Goal: Transaction & Acquisition: Purchase product/service

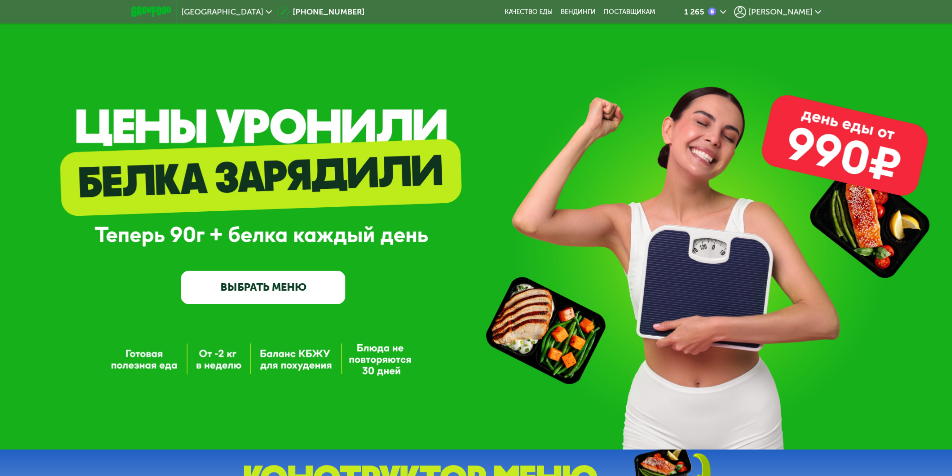
click at [790, 6] on div "[PERSON_NAME]" at bounding box center [777, 12] width 87 height 12
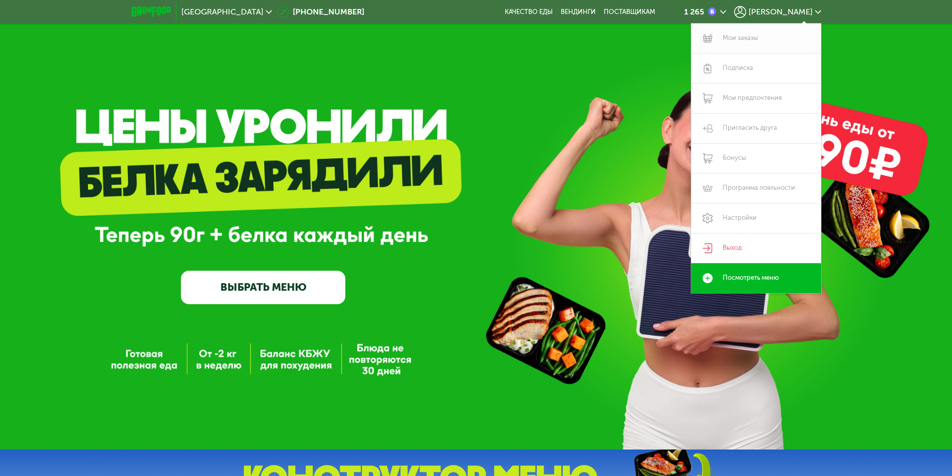
click at [740, 38] on link "Мои заказы" at bounding box center [756, 38] width 130 height 30
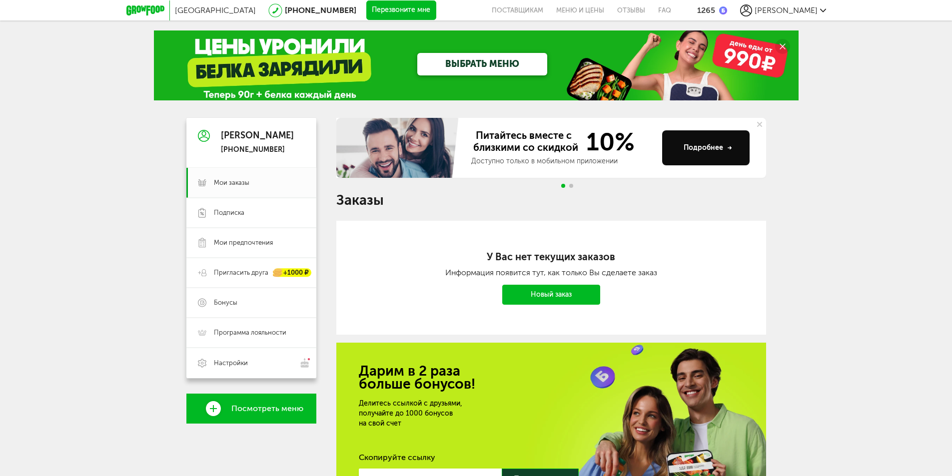
scroll to position [50, 0]
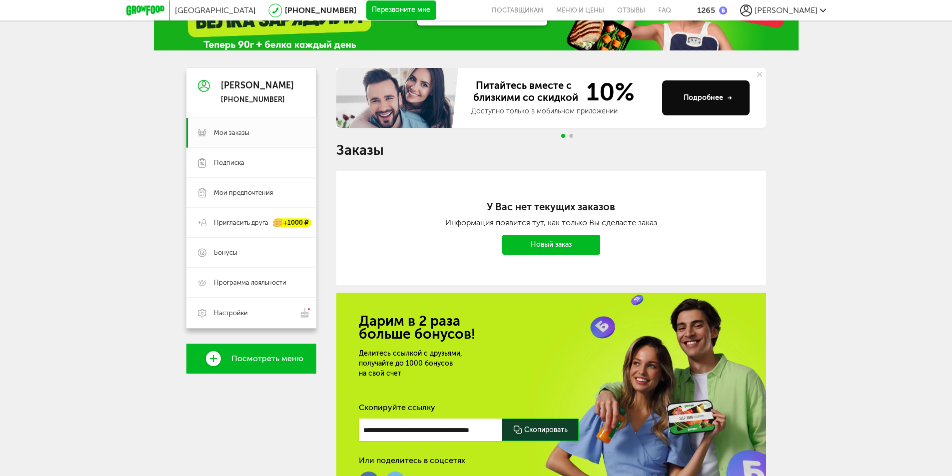
click at [522, 243] on link "Новый заказ" at bounding box center [551, 245] width 98 height 20
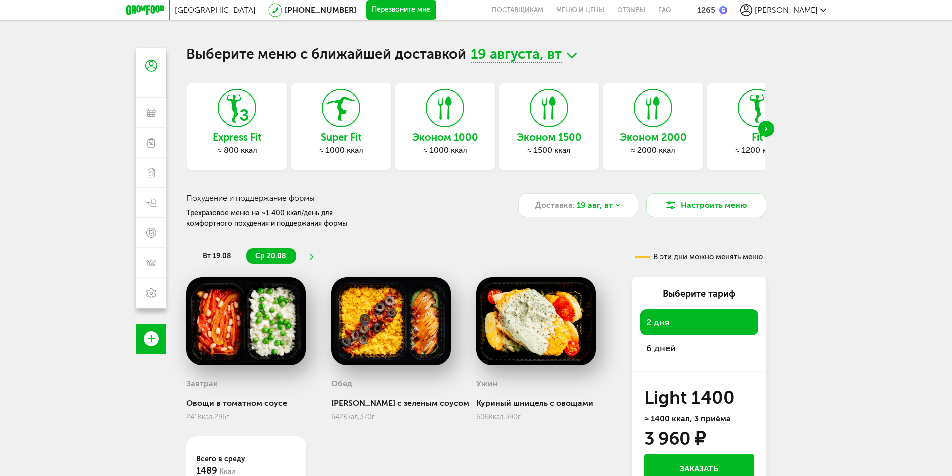
click at [654, 341] on div "6 дней" at bounding box center [699, 348] width 118 height 26
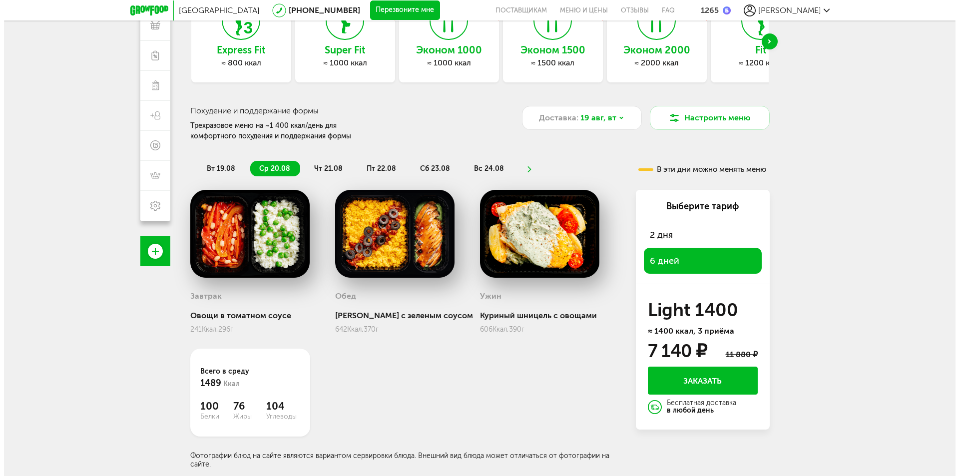
scroll to position [88, 0]
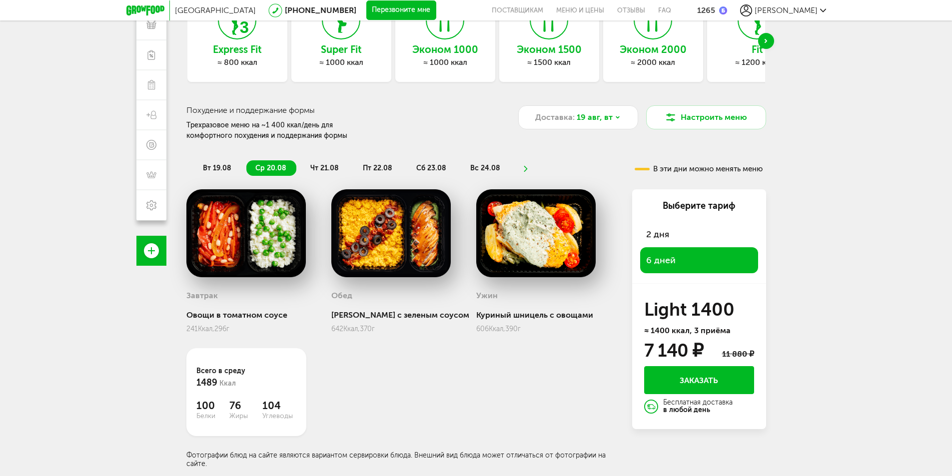
click at [215, 166] on span "вт 19.08" at bounding box center [217, 168] width 28 height 8
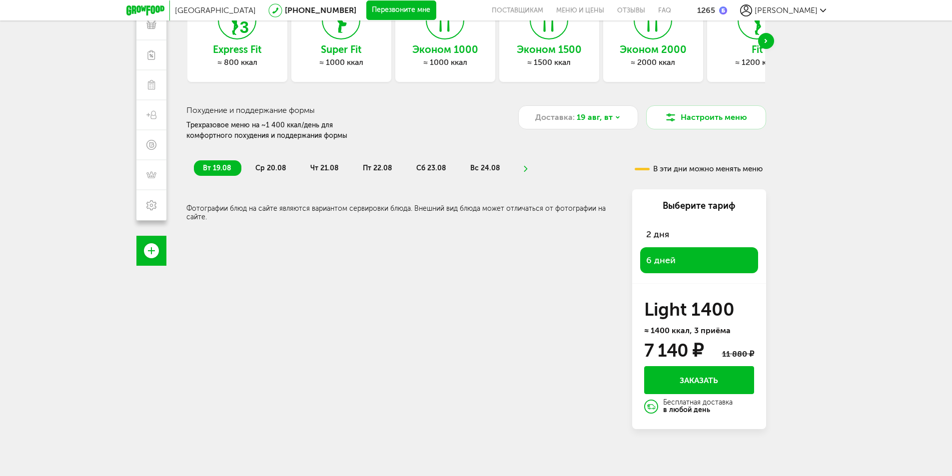
click at [268, 163] on li "ср 20.08" at bounding box center [271, 167] width 50 height 15
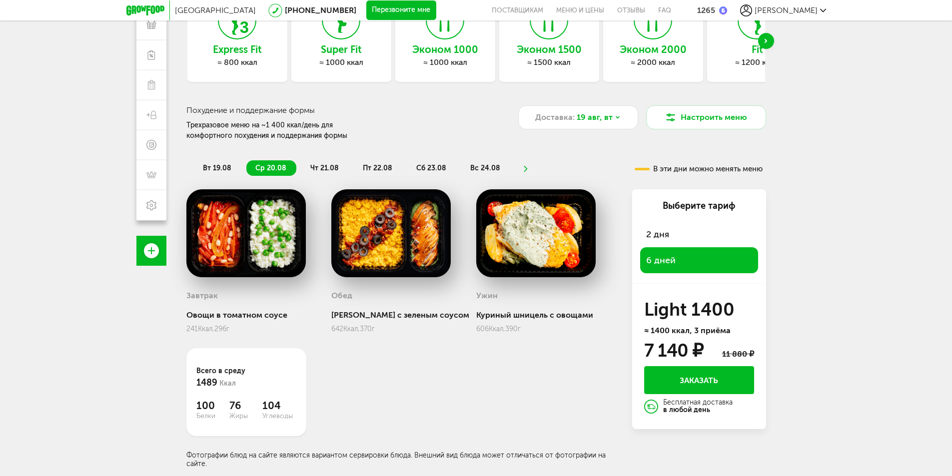
click at [324, 164] on span "чт 21.08" at bounding box center [324, 168] width 28 height 8
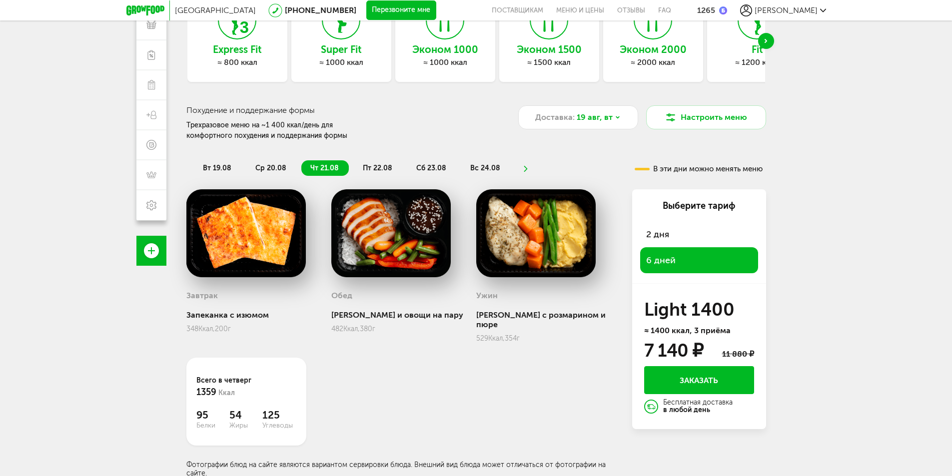
click at [371, 164] on span "пт 22.08" at bounding box center [377, 168] width 29 height 8
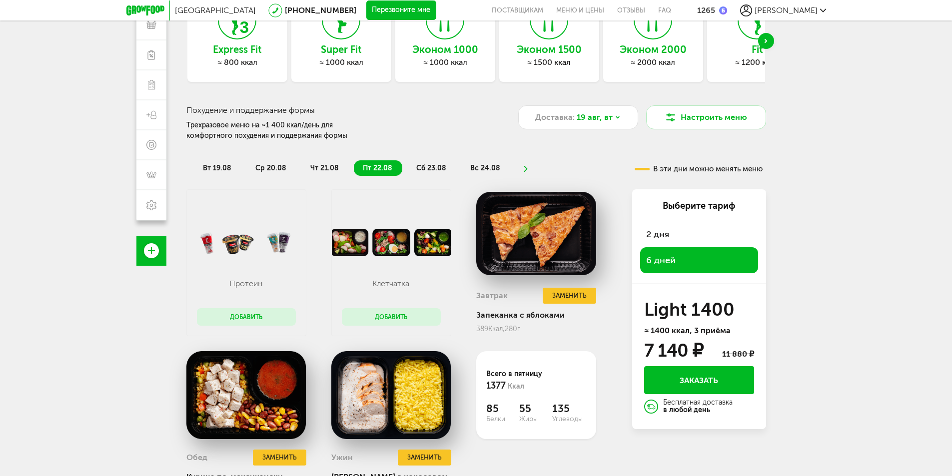
click at [426, 164] on span "сб 23.08" at bounding box center [431, 168] width 30 height 8
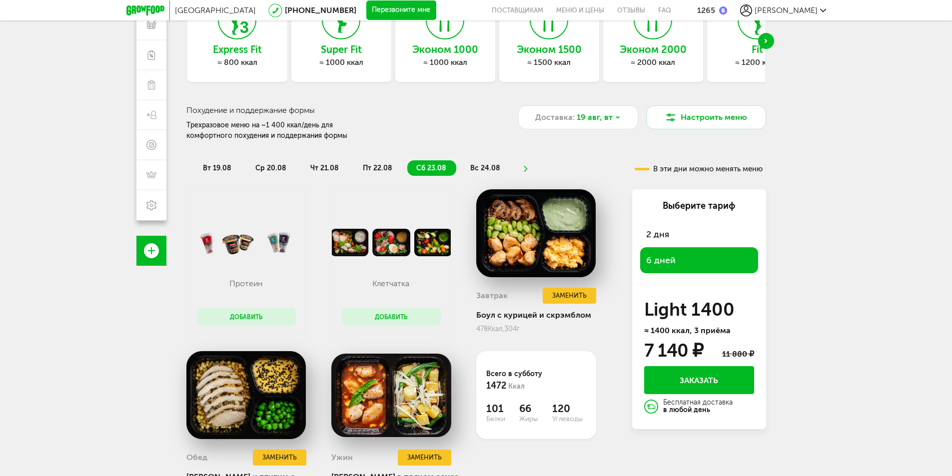
click at [475, 164] on span "вс 24.08" at bounding box center [485, 168] width 30 height 8
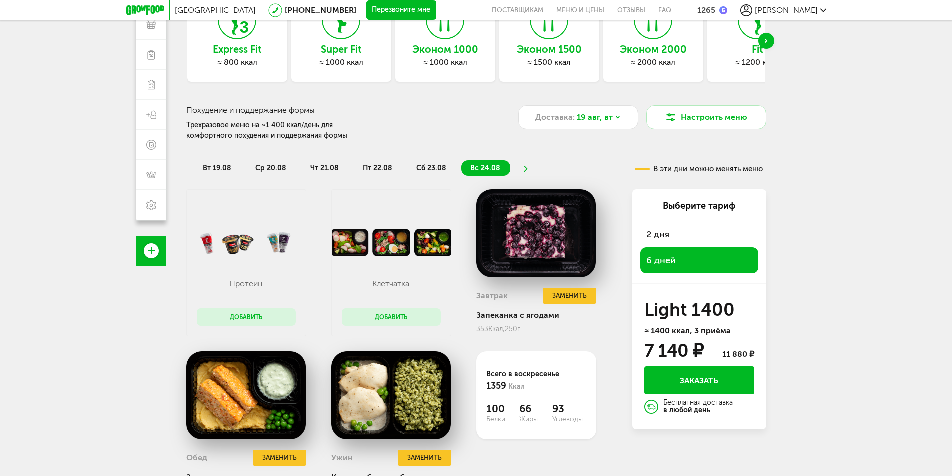
click at [522, 168] on icon at bounding box center [525, 169] width 7 height 6
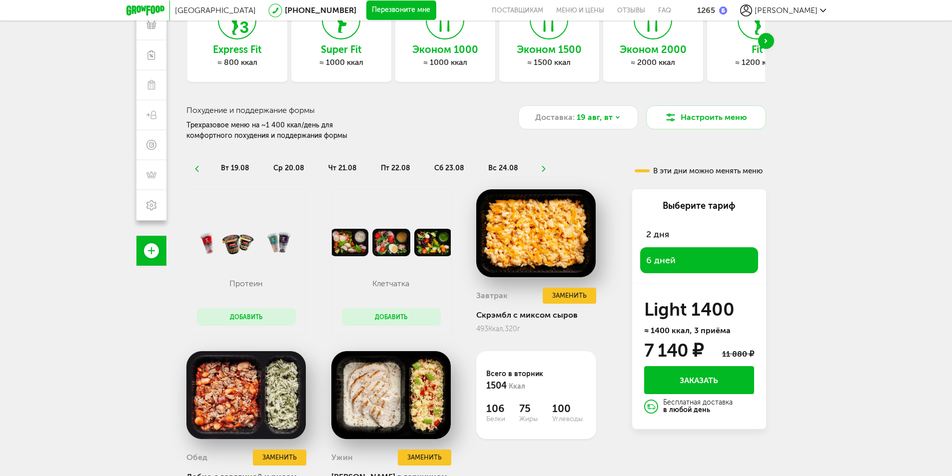
click at [232, 166] on span "вт 19.08" at bounding box center [235, 168] width 28 height 8
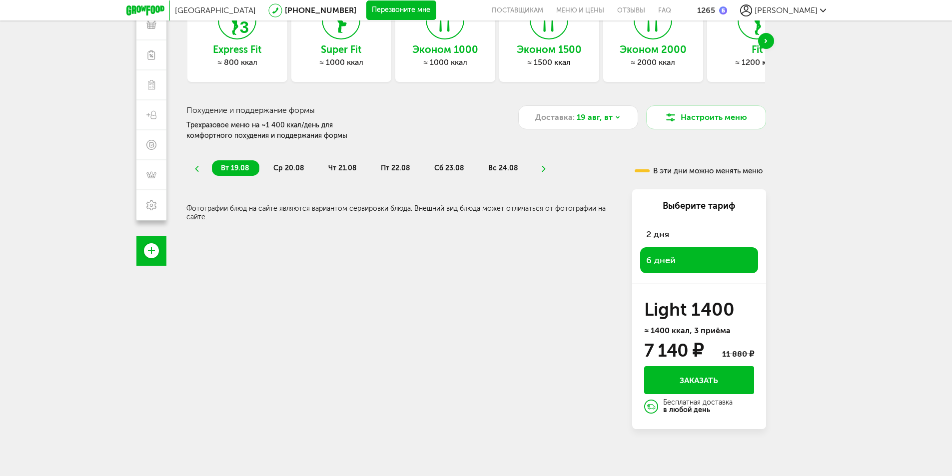
click at [278, 165] on span "ср 20.08" at bounding box center [288, 168] width 31 height 8
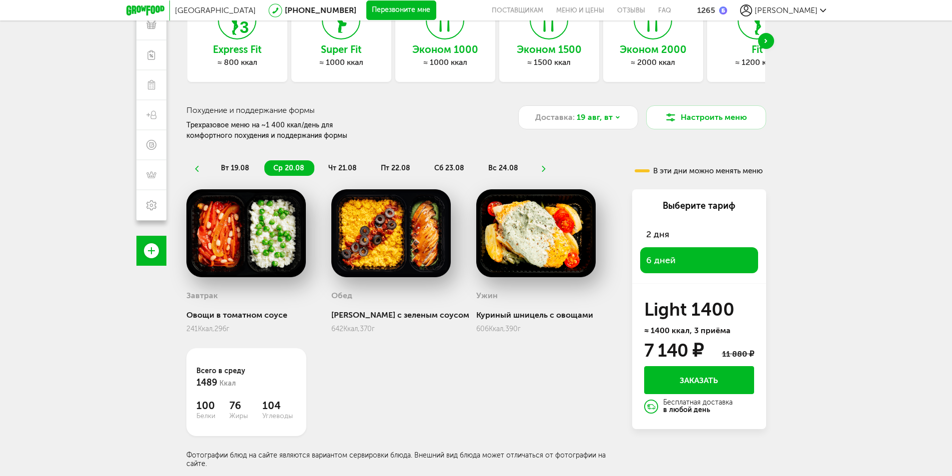
click at [692, 381] on button "Заказать" at bounding box center [699, 380] width 110 height 28
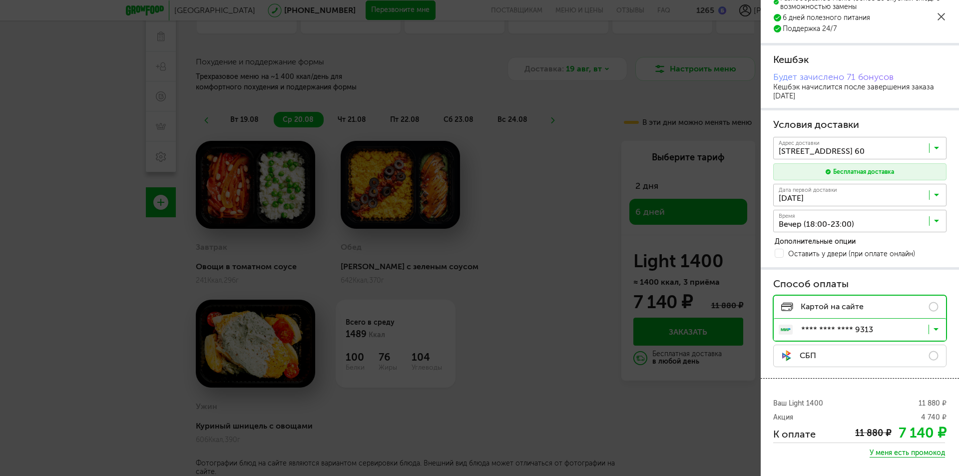
scroll to position [97, 0]
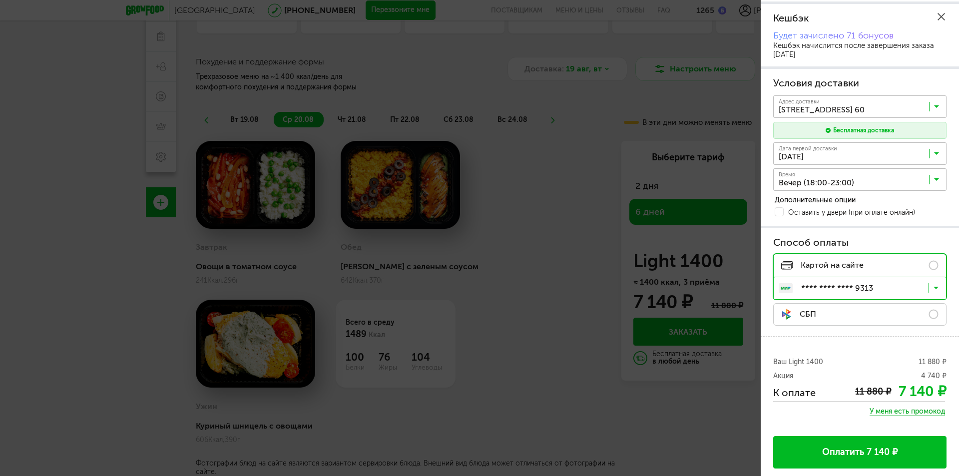
click at [837, 448] on button "Оплатить 7 140 ₽" at bounding box center [860, 452] width 173 height 32
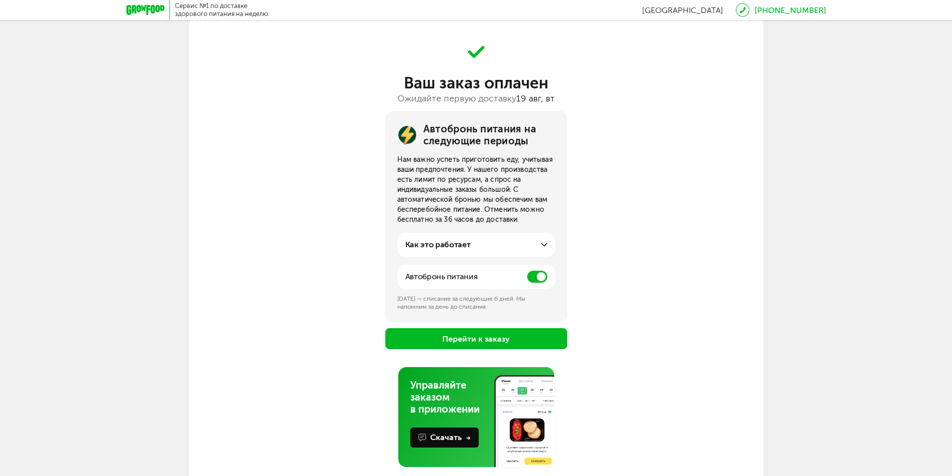
scroll to position [48, 0]
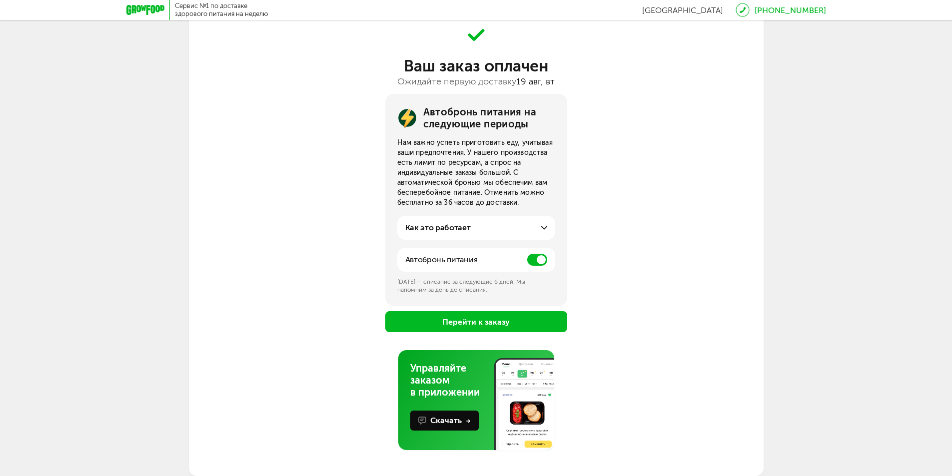
click at [543, 262] on span at bounding box center [537, 260] width 20 height 12
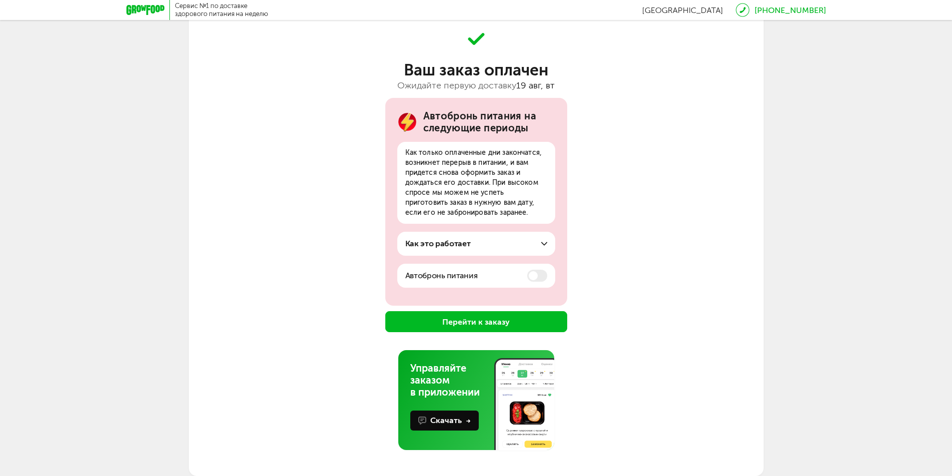
scroll to position [44, 0]
click at [500, 324] on button "Перейти к заказу" at bounding box center [476, 321] width 182 height 21
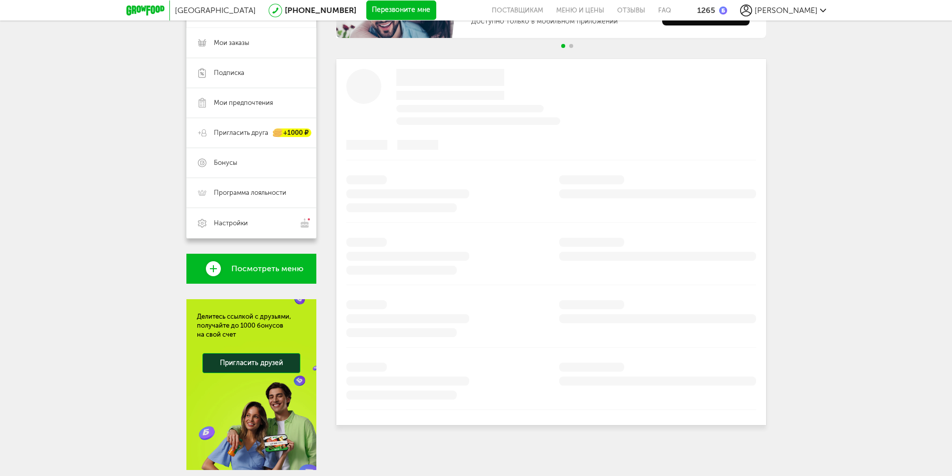
scroll to position [174, 0]
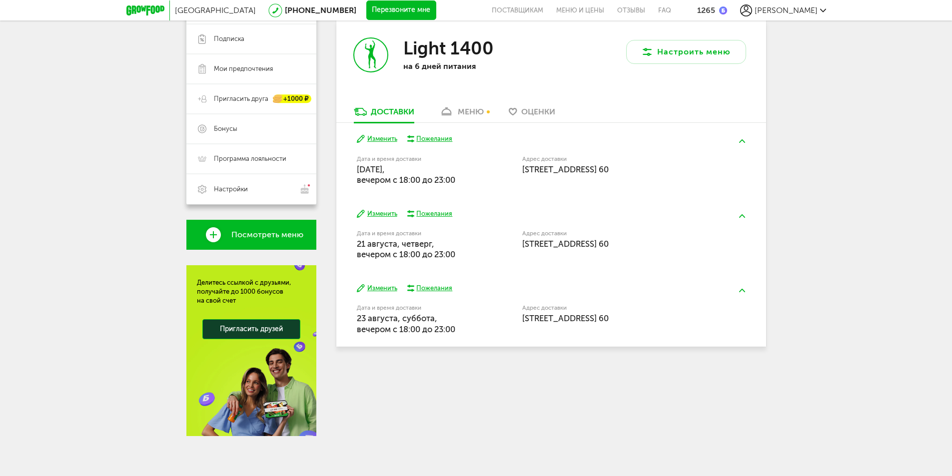
drag, startPoint x: 472, startPoint y: 187, endPoint x: 394, endPoint y: 179, distance: 78.9
click at [394, 179] on div "[DATE] Изменить Пожелания Дата и время доставки [DATE], вечером c 18:00 до 23:0…" at bounding box center [551, 160] width 430 height 74
click at [395, 179] on span "[DATE], вечером c 18:00 до 23:00" at bounding box center [406, 174] width 98 height 20
click at [390, 288] on button "Изменить" at bounding box center [377, 288] width 40 height 9
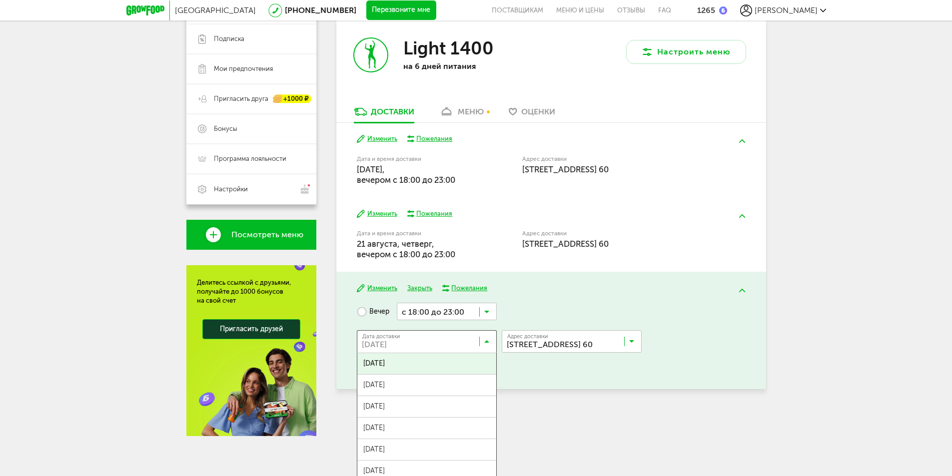
click at [452, 338] on input "Search for option" at bounding box center [429, 343] width 140 height 17
click at [446, 401] on ul "[DATE] августа, [DATE], [DATE], [DATE], [DATE], [DATE], [DATE], [DATE], [DATE],…" at bounding box center [427, 453] width 140 height 200
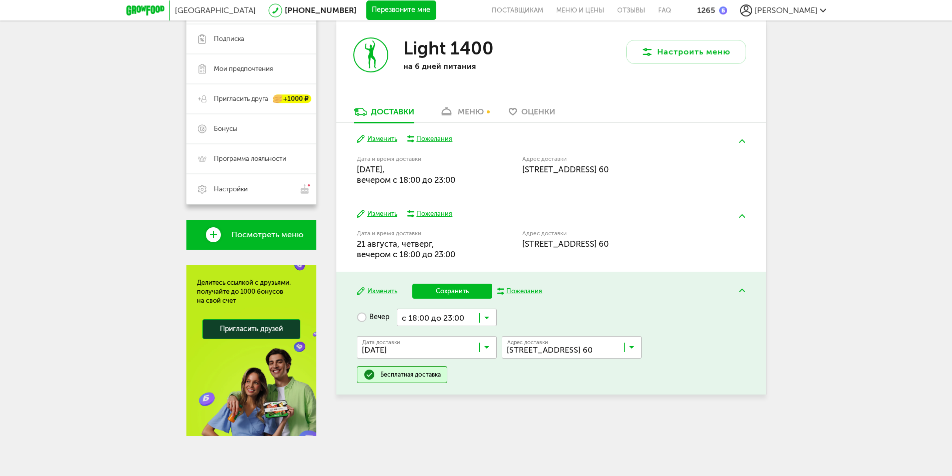
click at [462, 286] on button "Сохранить" at bounding box center [452, 291] width 80 height 15
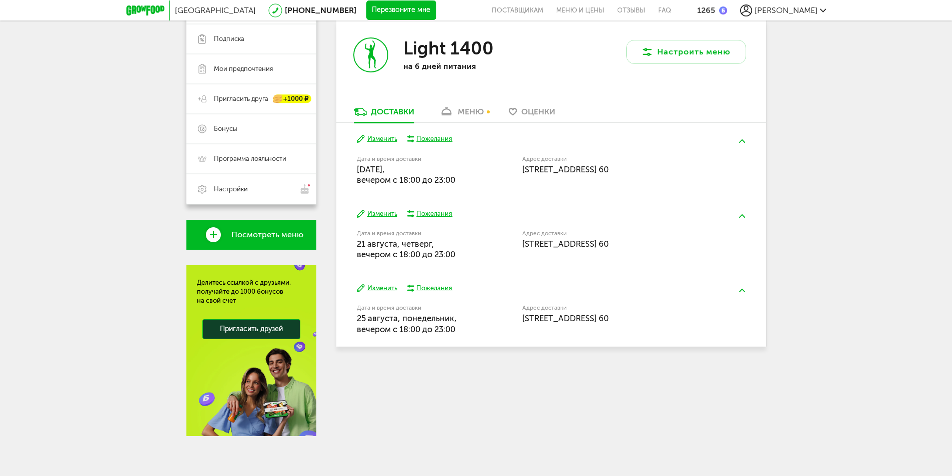
click at [391, 139] on button "Изменить" at bounding box center [377, 138] width 40 height 9
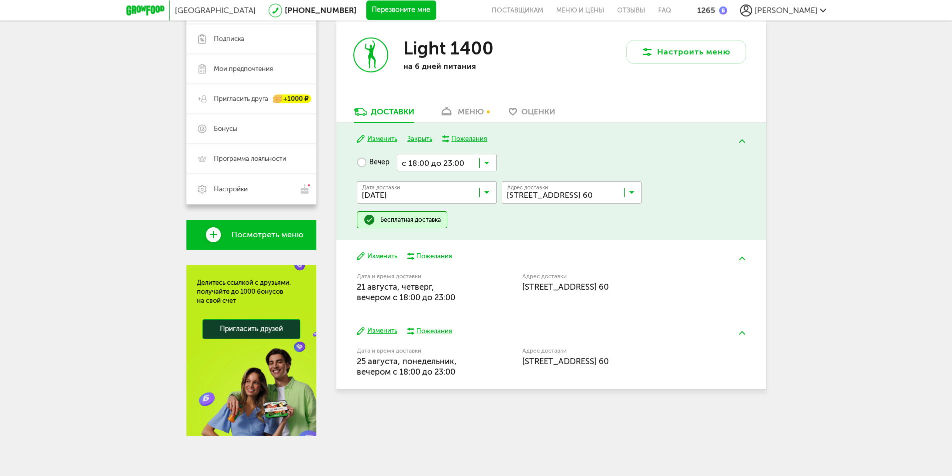
click at [464, 162] on input "Search for option" at bounding box center [447, 162] width 100 height 17
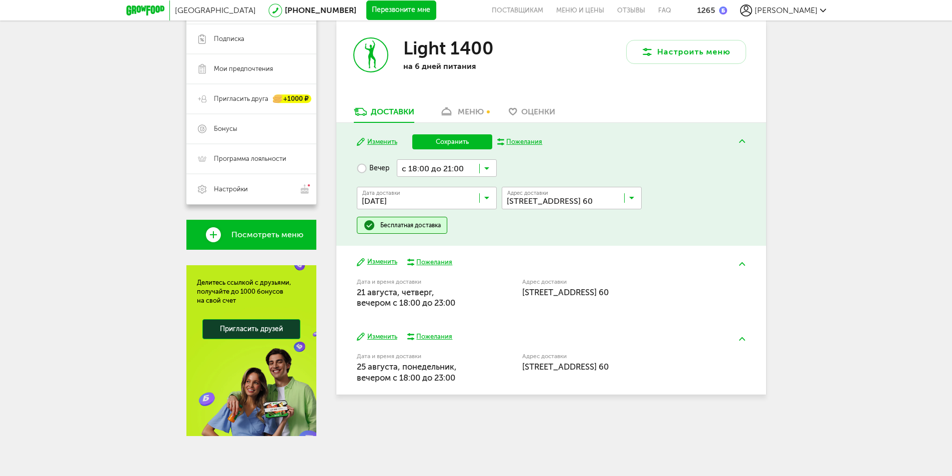
click at [456, 204] on span "с 18:00 до 21:00" at bounding box center [446, 207] width 99 height 21
click at [451, 142] on button "Сохранить" at bounding box center [452, 141] width 80 height 15
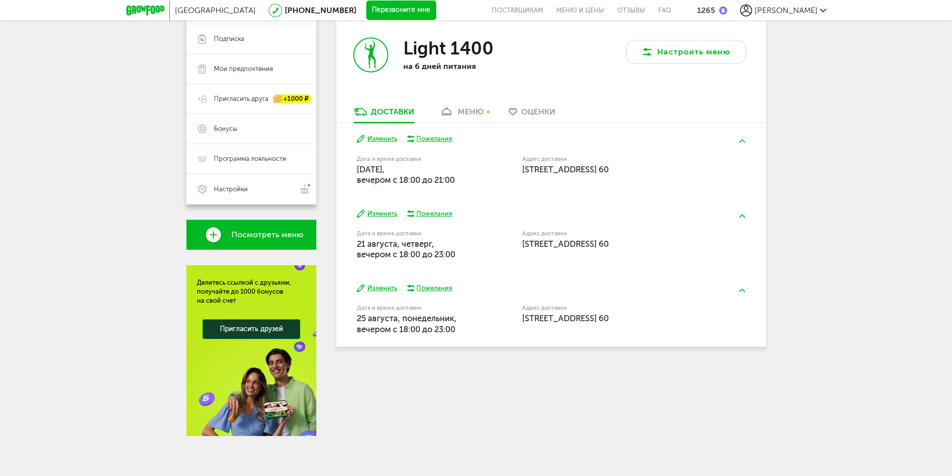
click at [383, 215] on button "Изменить" at bounding box center [377, 213] width 40 height 9
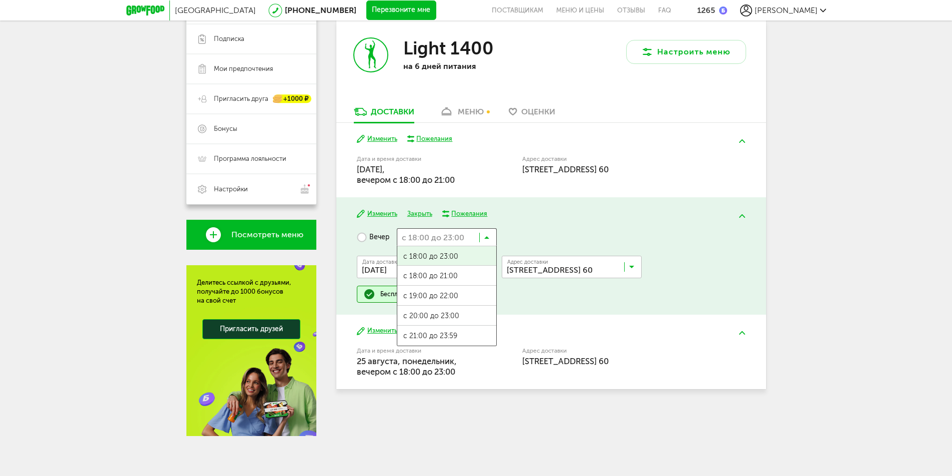
click at [444, 231] on input "Search for option" at bounding box center [447, 236] width 100 height 17
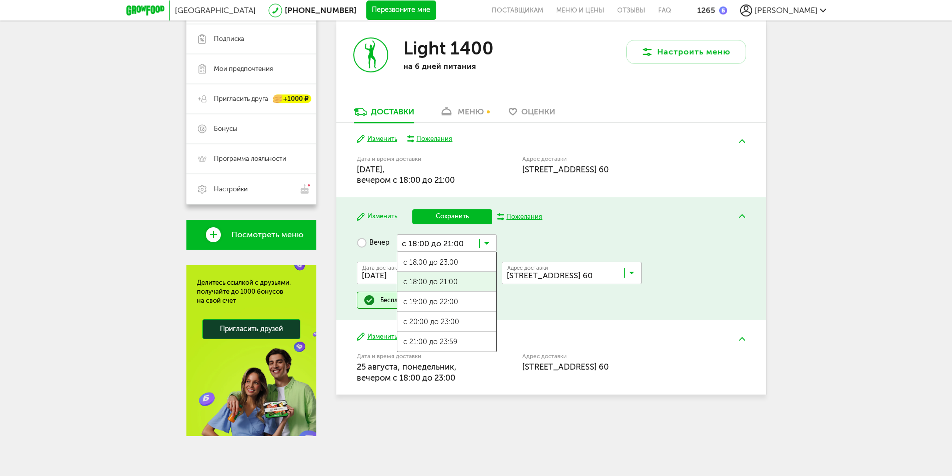
click at [437, 278] on span "с 18:00 до 21:00" at bounding box center [446, 282] width 99 height 21
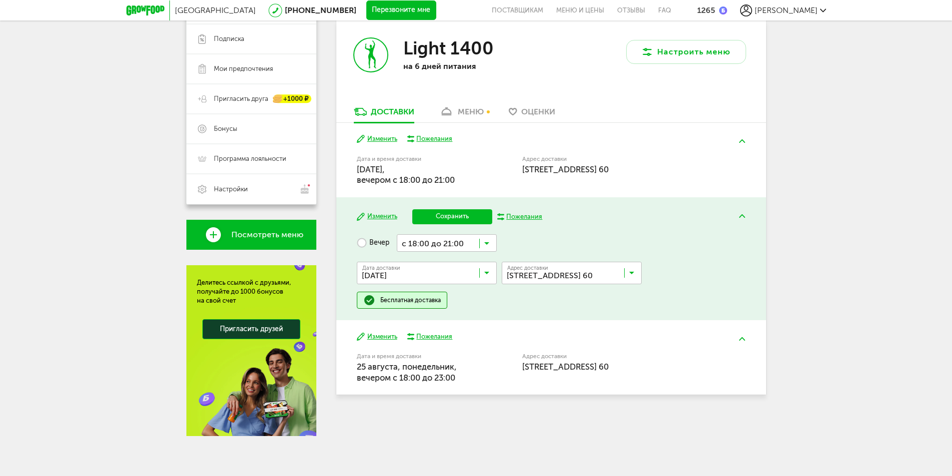
click at [436, 211] on button "Сохранить" at bounding box center [452, 216] width 80 height 15
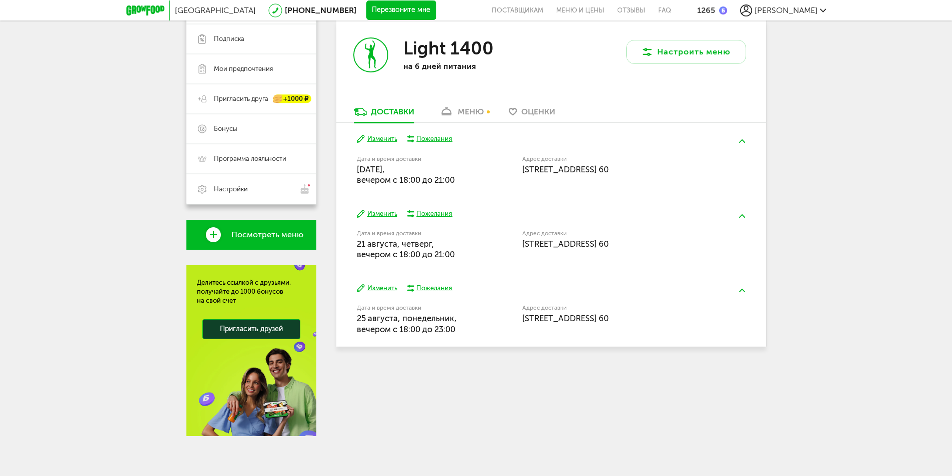
click at [386, 141] on button "Изменить" at bounding box center [377, 138] width 40 height 9
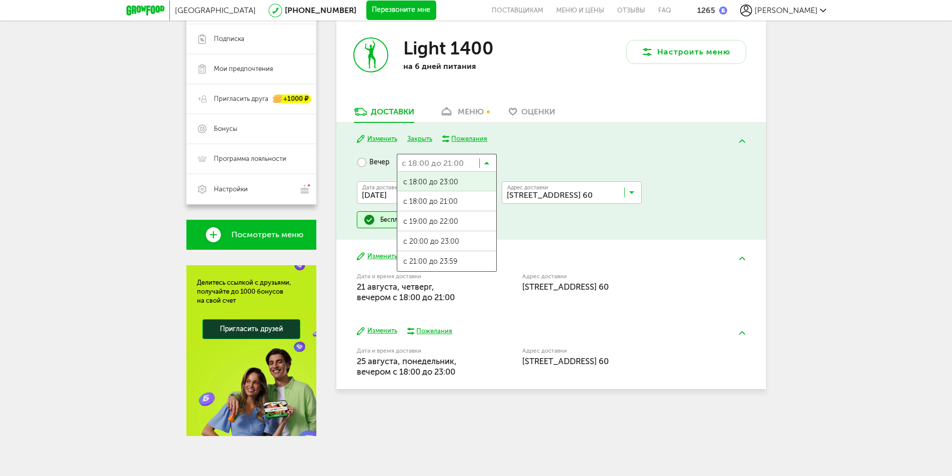
click at [445, 164] on input "Search for option" at bounding box center [447, 162] width 100 height 17
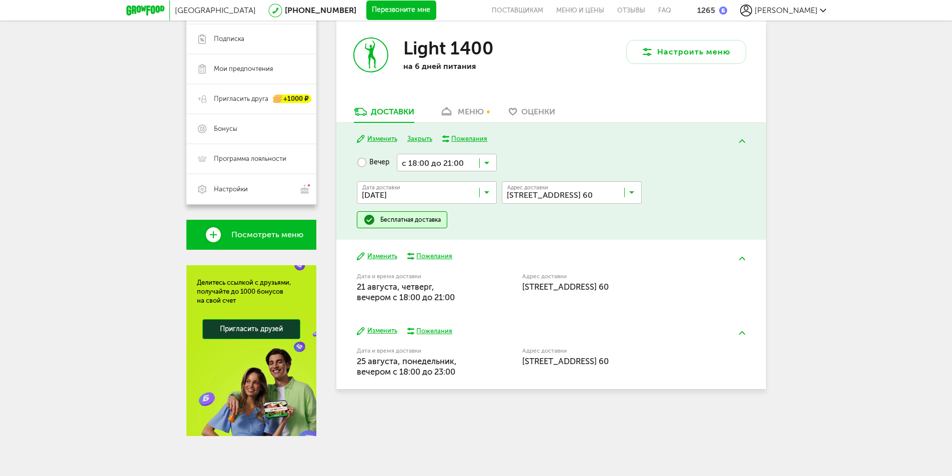
click at [377, 140] on button "Изменить" at bounding box center [377, 138] width 40 height 9
click at [425, 162] on input "Search for option" at bounding box center [447, 162] width 100 height 17
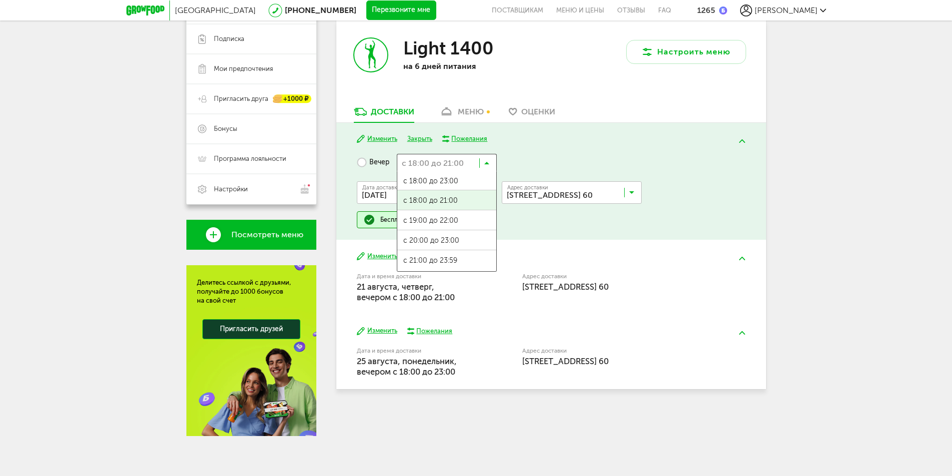
scroll to position [0, 0]
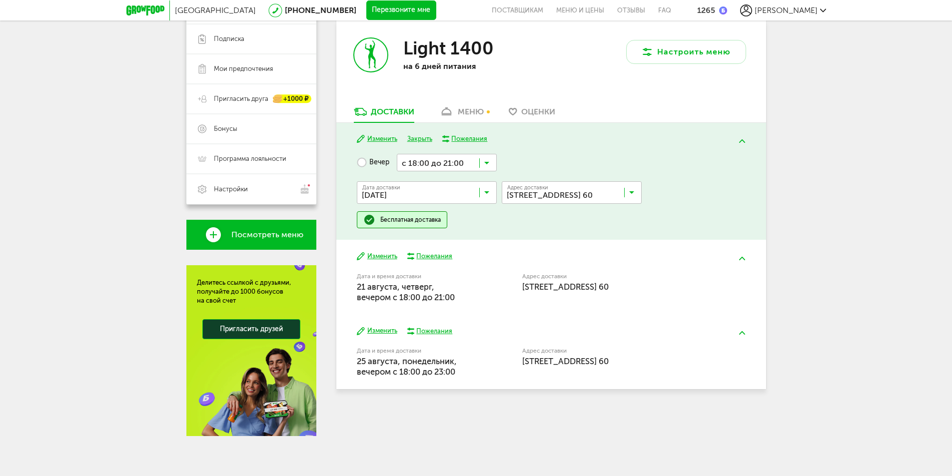
click at [577, 157] on div "Вечер с 18:00 до 21:00 Загрузка... с 18:00 до 23:00 с 18:00 до 21:00 с 19:00 до…" at bounding box center [551, 191] width 388 height 74
click at [541, 193] on input "Search for option" at bounding box center [574, 194] width 140 height 17
click at [544, 191] on input "Search for option" at bounding box center [574, 194] width 140 height 17
click at [545, 162] on div "Вечер с 18:00 до 21:00 Загрузка... Дата доставки [DATE] Загрузка... Адрес Кварт…" at bounding box center [551, 191] width 388 height 74
click at [430, 165] on input "Search for option" at bounding box center [447, 162] width 100 height 17
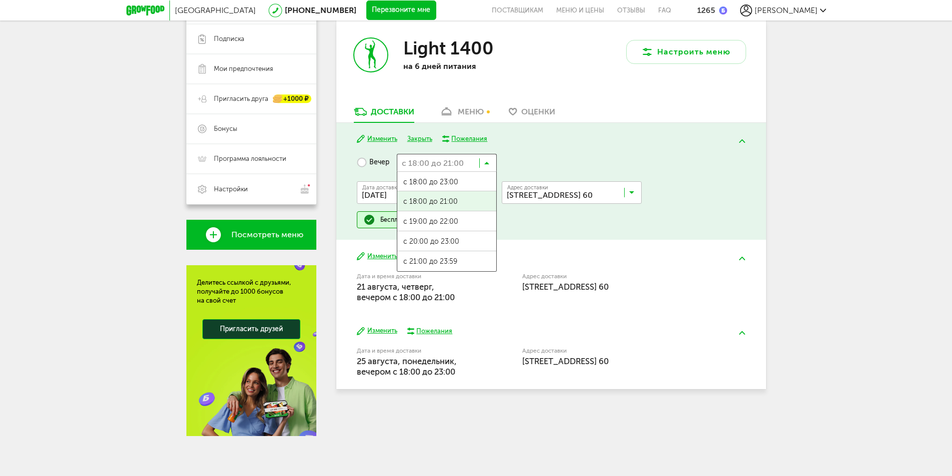
click at [431, 198] on span "с 18:00 до 21:00" at bounding box center [446, 201] width 99 height 21
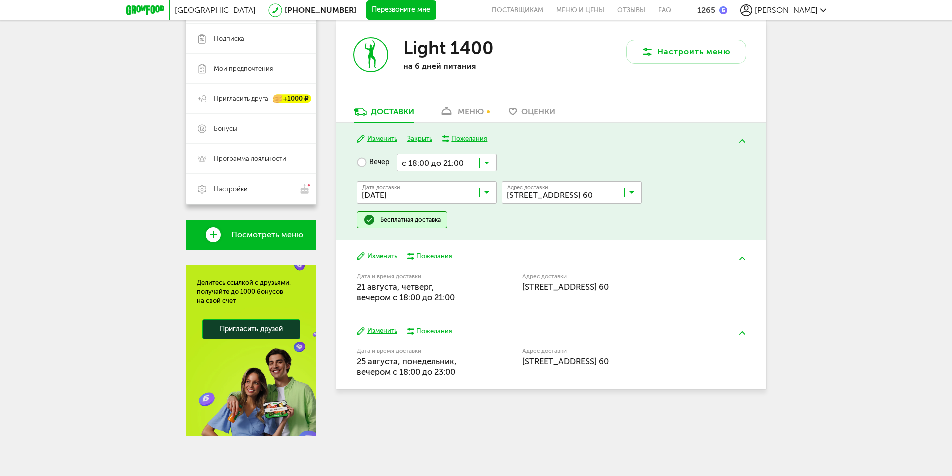
click at [741, 140] on img at bounding box center [742, 140] width 6 height 3
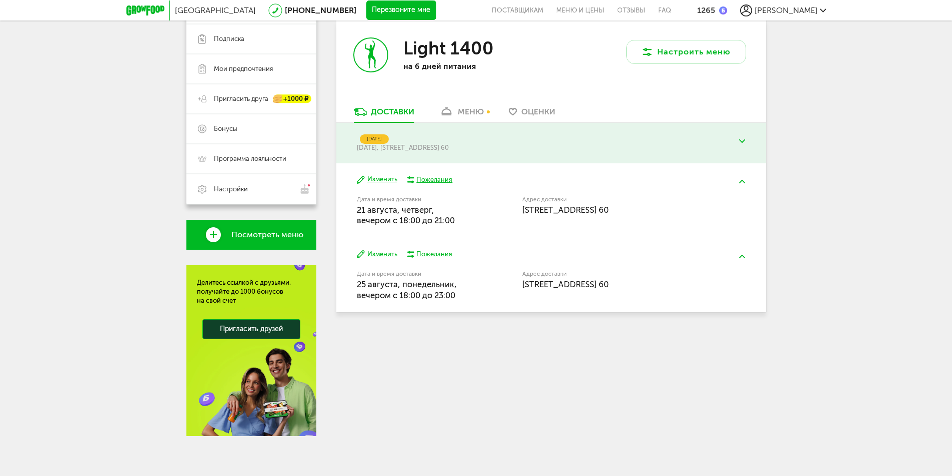
click at [739, 141] on button at bounding box center [742, 140] width 26 height 23
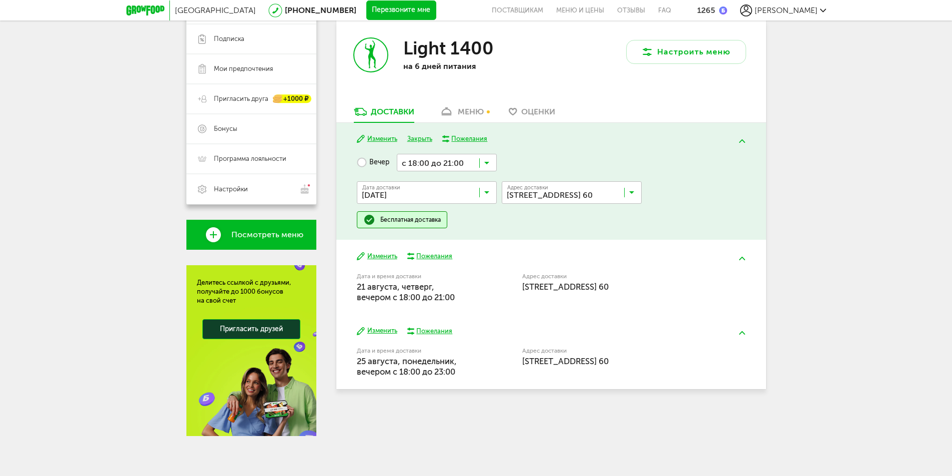
click at [430, 139] on button "Закрыть" at bounding box center [419, 138] width 25 height 9
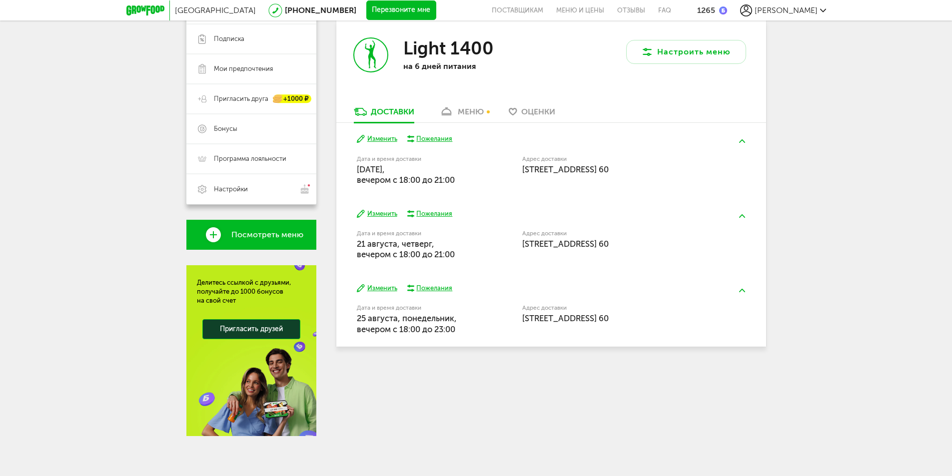
drag, startPoint x: 456, startPoint y: 181, endPoint x: 429, endPoint y: 177, distance: 27.7
click at [429, 177] on div "Дата и время доставки [DATE], вечером c 18:00 до 21:00" at bounding box center [414, 170] width 114 height 29
click at [430, 173] on span "[DATE], вечером c 18:00 до 21:00" at bounding box center [406, 174] width 98 height 20
drag, startPoint x: 402, startPoint y: 245, endPoint x: 436, endPoint y: 243, distance: 33.5
click at [436, 243] on div "Дата и время доставки [DATE], вечером c 18:00 до 21:00" at bounding box center [414, 245] width 114 height 29
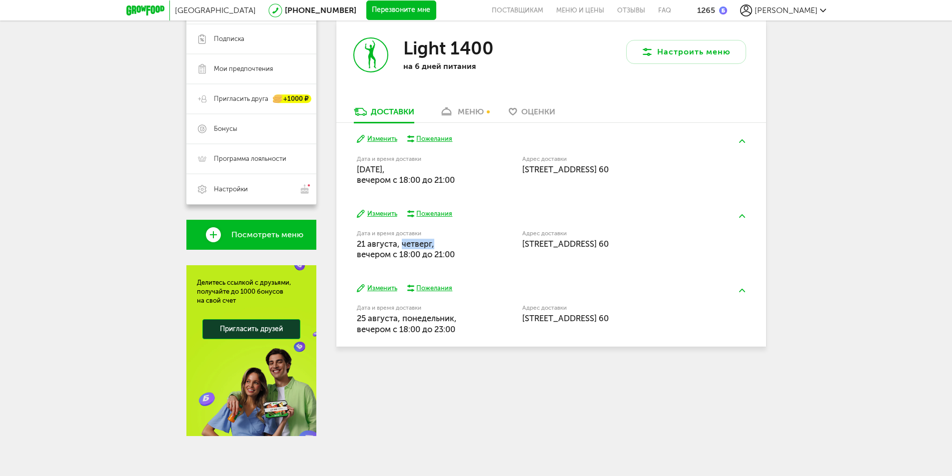
click at [436, 243] on div "Дата и время доставки [DATE], вечером c 18:00 до 21:00" at bounding box center [414, 245] width 114 height 29
click at [389, 212] on button "Изменить" at bounding box center [377, 213] width 40 height 9
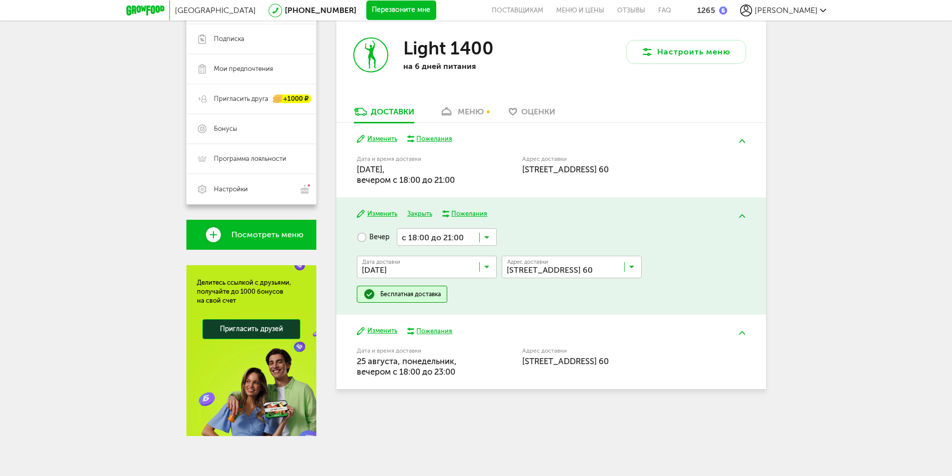
click at [367, 239] on label "Вечер" at bounding box center [373, 236] width 32 height 17
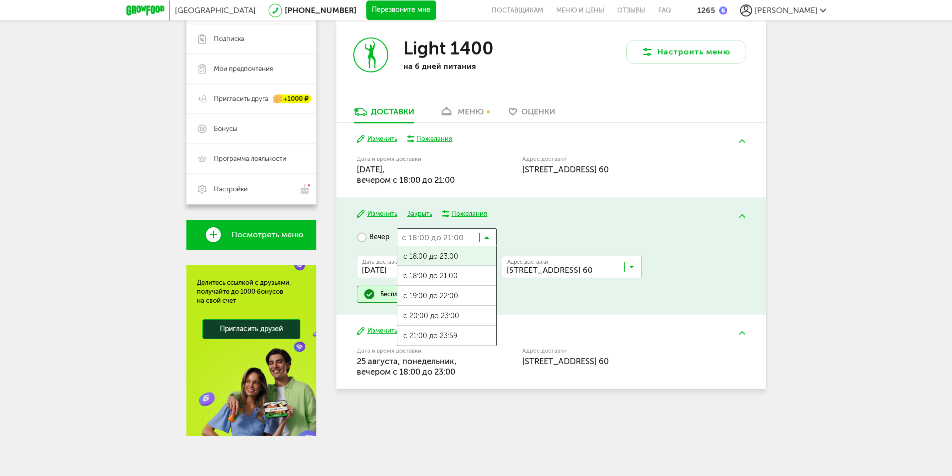
click at [424, 233] on input "Search for option" at bounding box center [447, 236] width 100 height 17
click at [429, 277] on span "с 18:00 до 21:00" at bounding box center [446, 276] width 99 height 21
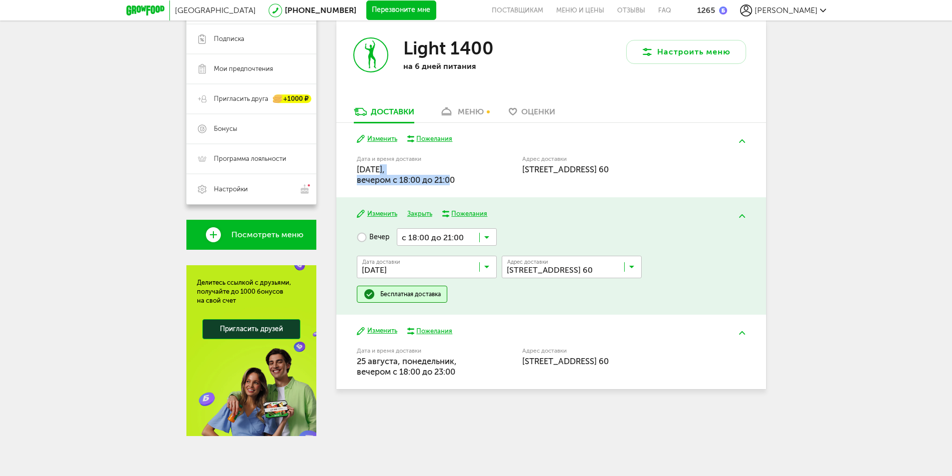
drag, startPoint x: 409, startPoint y: 173, endPoint x: 446, endPoint y: 177, distance: 37.2
click at [446, 177] on span "[DATE], вечером c 18:00 до 21:00" at bounding box center [406, 174] width 98 height 20
click at [413, 212] on button "Закрыть" at bounding box center [419, 213] width 25 height 9
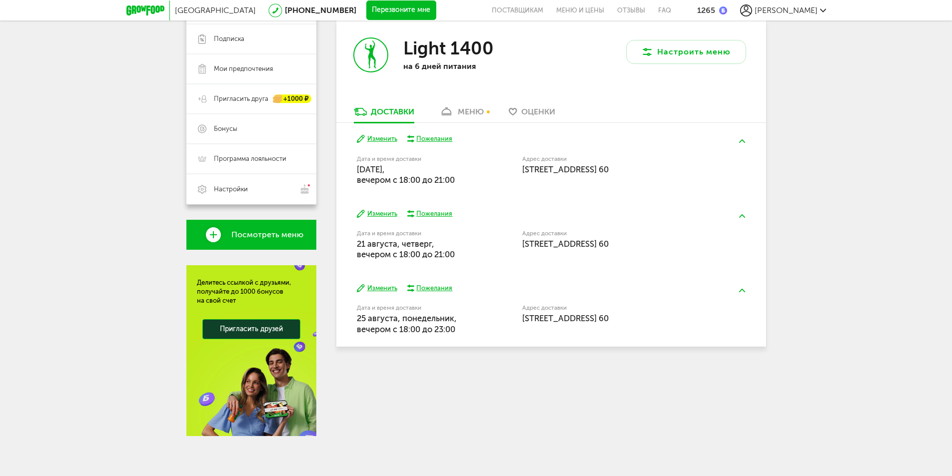
click at [412, 257] on span "[DATE], вечером c 18:00 до 21:00" at bounding box center [406, 249] width 98 height 20
click at [384, 289] on button "Изменить" at bounding box center [377, 288] width 40 height 9
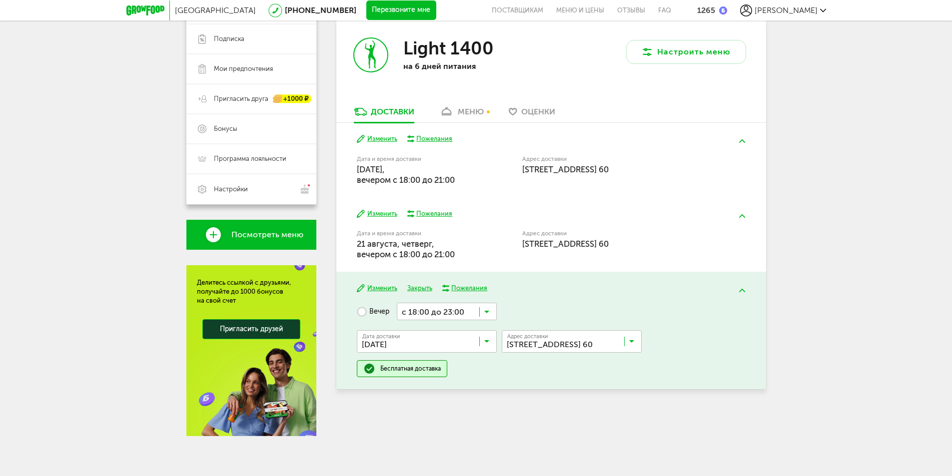
click at [428, 341] on input "Search for option" at bounding box center [429, 343] width 140 height 17
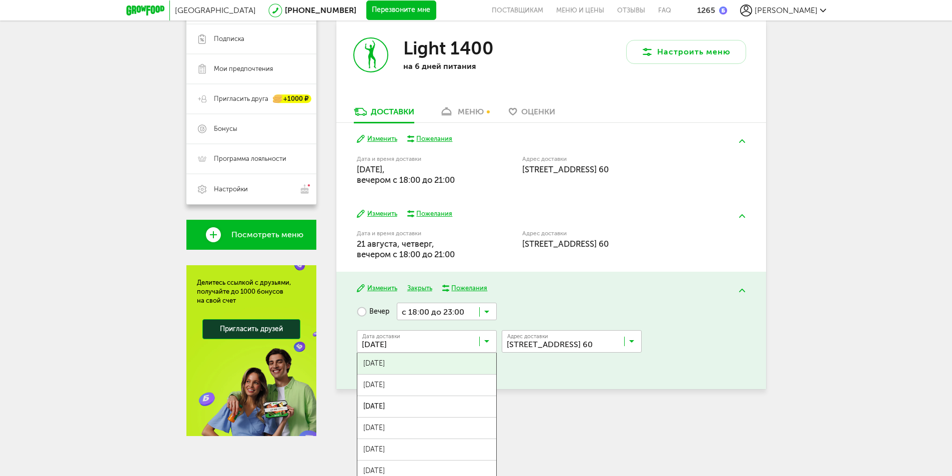
click at [427, 343] on input "Search for option" at bounding box center [429, 343] width 140 height 17
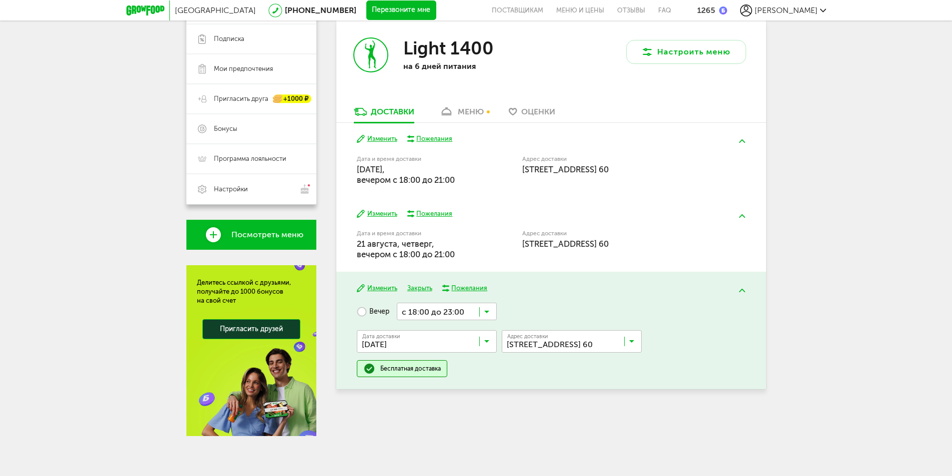
click at [431, 307] on input "Search for option" at bounding box center [447, 311] width 100 height 17
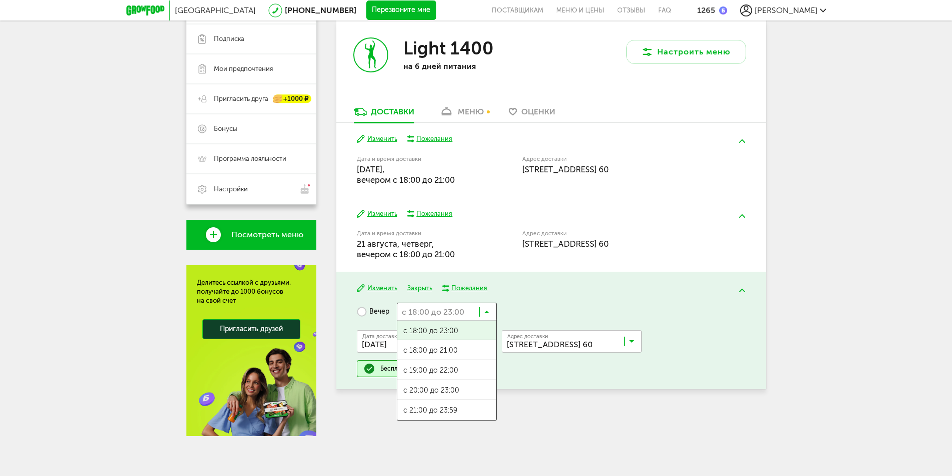
click at [437, 315] on input "Search for option" at bounding box center [447, 311] width 100 height 17
click at [463, 350] on span "с 18:00 до 21:00" at bounding box center [446, 350] width 99 height 21
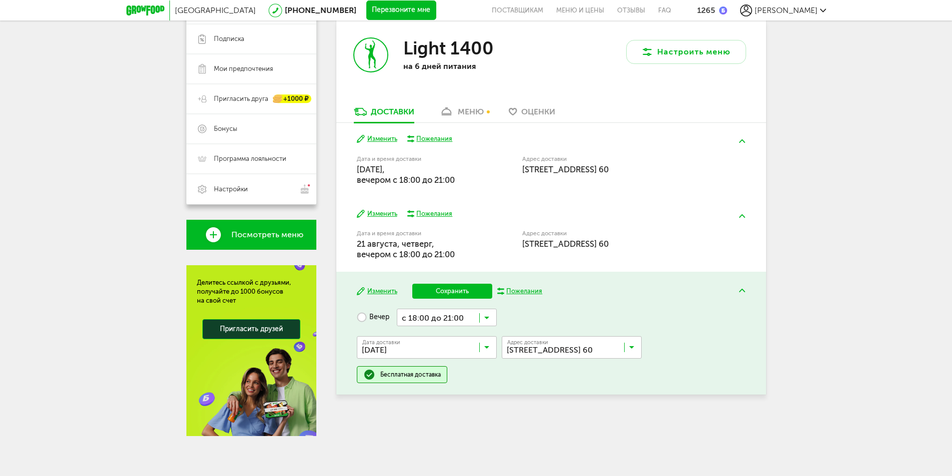
click at [432, 290] on button "Сохранить" at bounding box center [452, 291] width 80 height 15
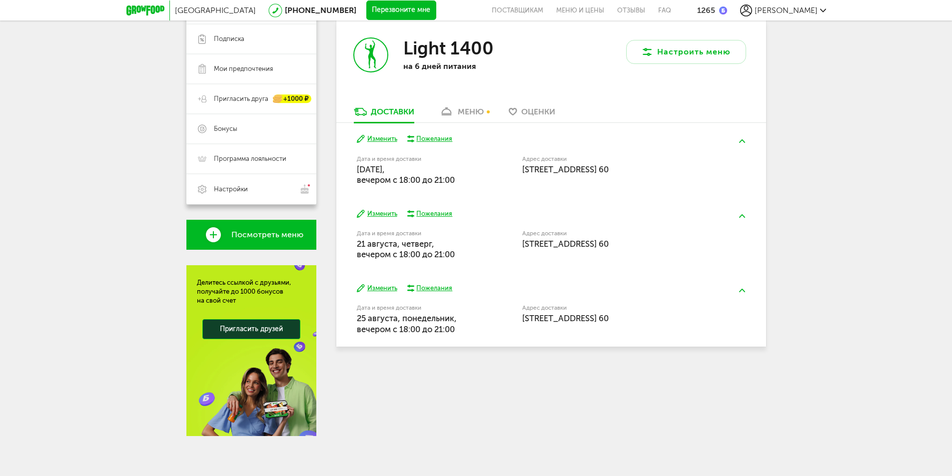
drag, startPoint x: 472, startPoint y: 334, endPoint x: 391, endPoint y: 334, distance: 80.5
click at [391, 334] on div "Дата и время доставки [DATE], вечером c 18:00 до 21:00" at bounding box center [439, 319] width 165 height 32
click at [391, 334] on div "Дата и время доставки [DATE], вечером c 18:00 до 21:00" at bounding box center [414, 319] width 114 height 29
click at [392, 326] on span "[DATE], вечером c 18:00 до 21:00" at bounding box center [407, 323] width 100 height 20
click at [393, 328] on span "[DATE], вечером c 18:00 до 21:00" at bounding box center [407, 323] width 100 height 20
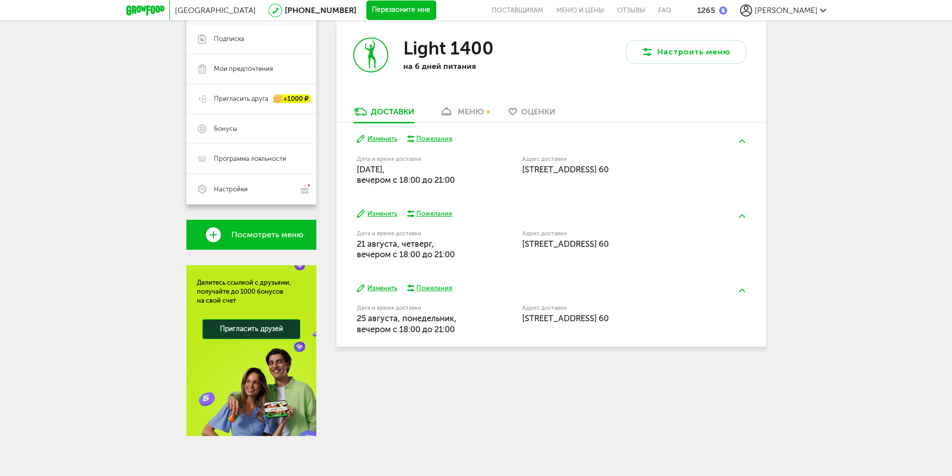
drag, startPoint x: 394, startPoint y: 329, endPoint x: 459, endPoint y: 326, distance: 65.0
click at [459, 326] on div "Дата и время доставки [DATE], вечером c 18:00 до 21:00" at bounding box center [414, 319] width 114 height 29
drag, startPoint x: 354, startPoint y: 169, endPoint x: 482, endPoint y: 179, distance: 128.8
click at [482, 179] on div "[DATE] Изменить Пожелания Дата и время доставки [DATE], вечером c 18:00 до 21:0…" at bounding box center [551, 160] width 430 height 74
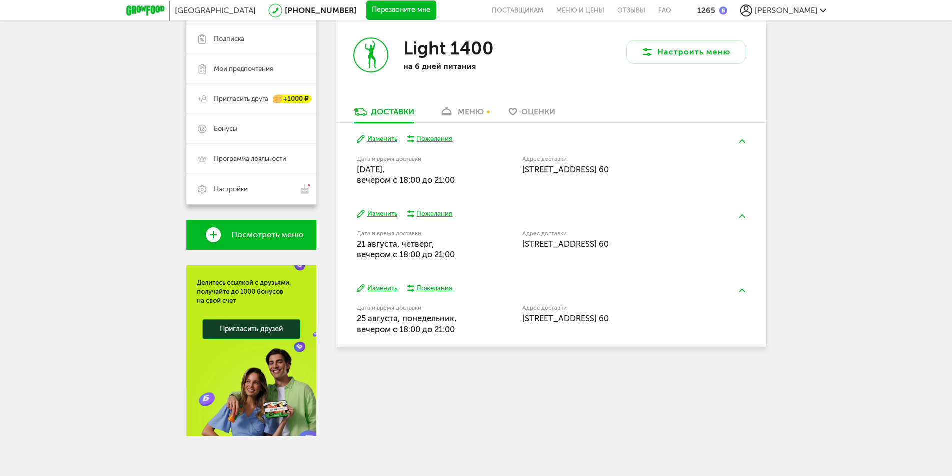
click at [482, 179] on div "Дата и время доставки [DATE], вечером c 18:00 до 21:00" at bounding box center [439, 170] width 165 height 32
click at [464, 110] on div "меню" at bounding box center [471, 111] width 26 height 9
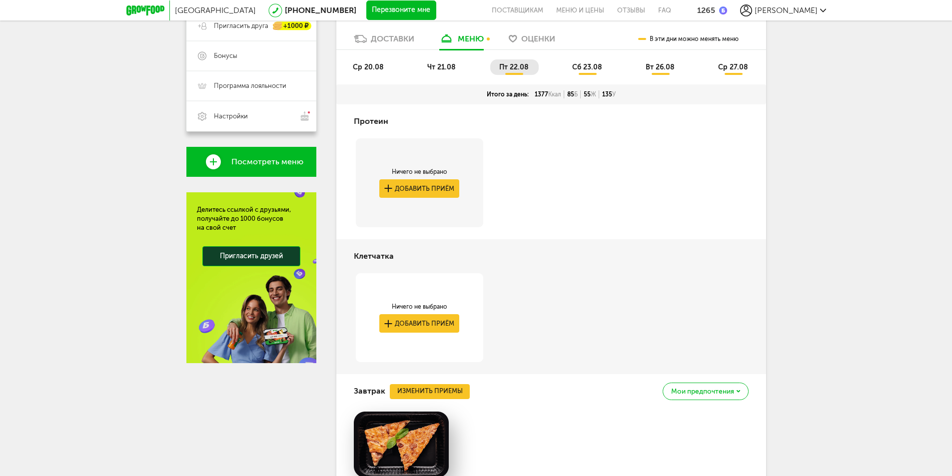
scroll to position [219, 0]
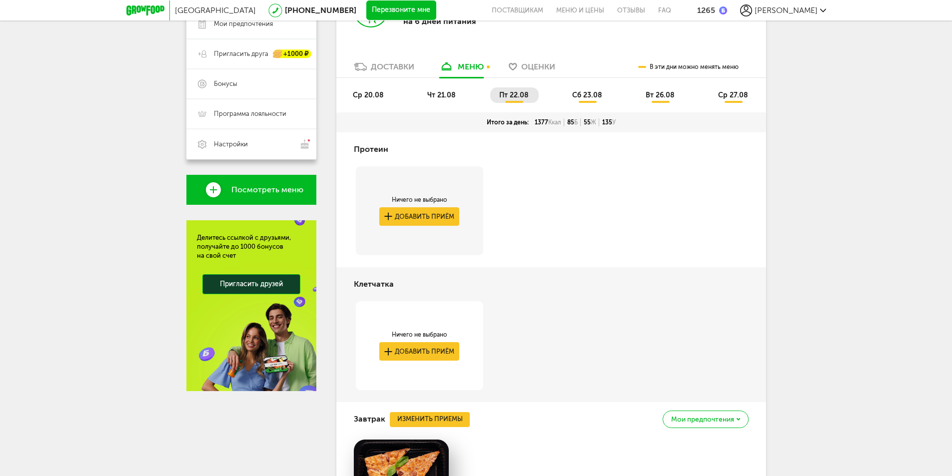
click at [362, 97] on span "ср 20.08" at bounding box center [368, 95] width 31 height 8
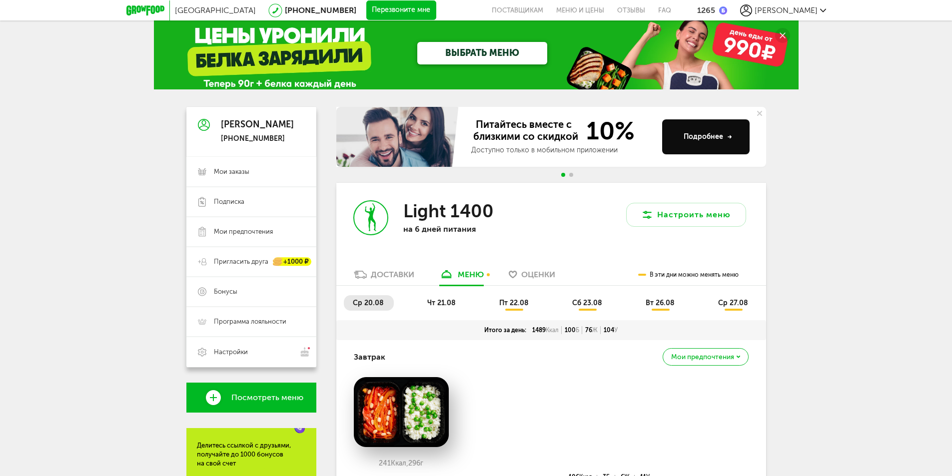
scroll to position [16, 0]
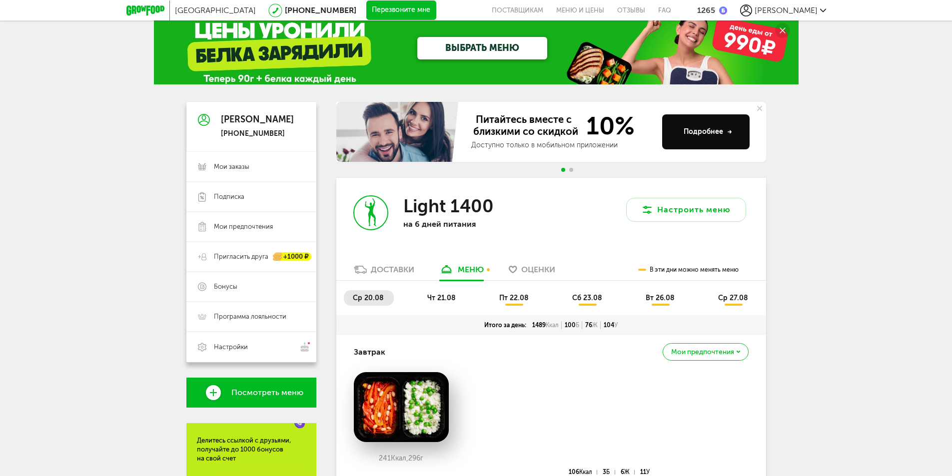
click at [441, 302] on li "чт 21.08" at bounding box center [441, 297] width 47 height 15
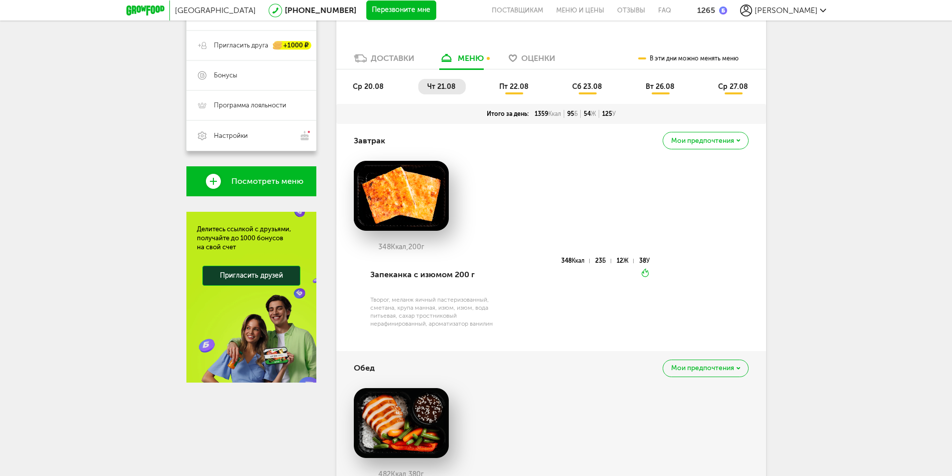
scroll to position [66, 0]
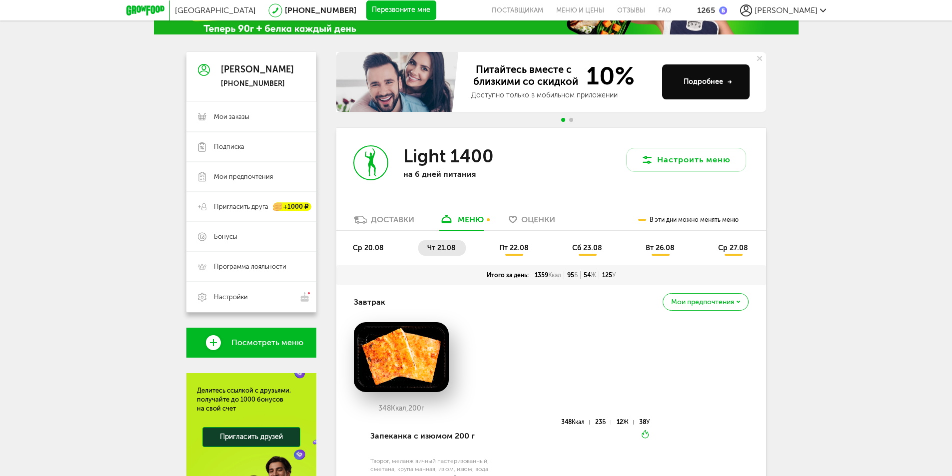
click at [511, 234] on div "ср 20.08 чт 21.08 пт 22.08 сб 23.08 вт 26.08 ср 27.08" at bounding box center [551, 248] width 430 height 34
click at [509, 248] on span "пт 22.08" at bounding box center [513, 248] width 29 height 8
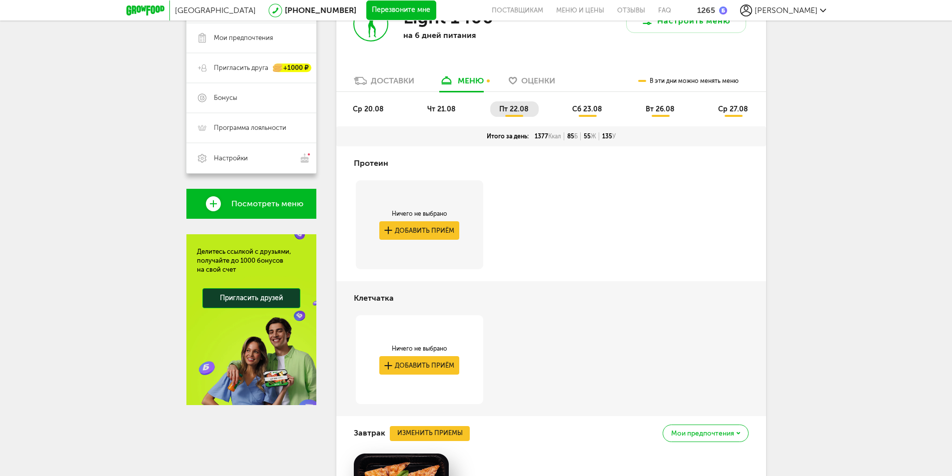
scroll to position [116, 0]
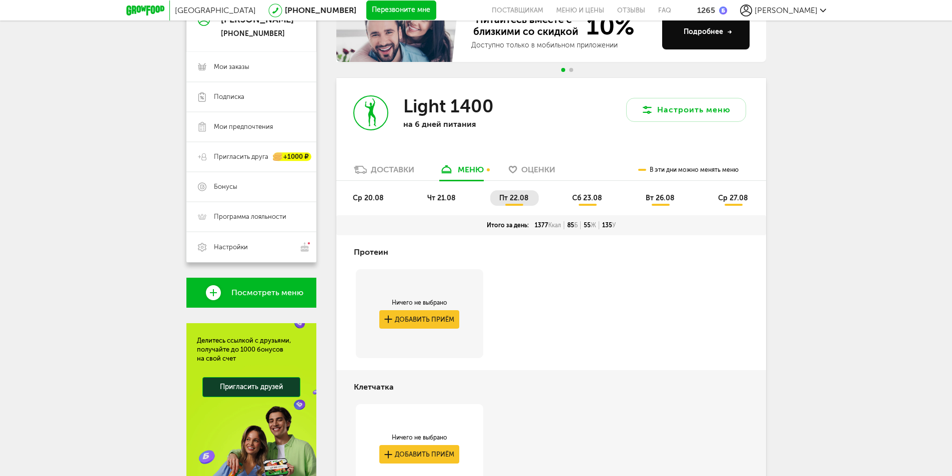
click at [587, 193] on div "ср 20.08 чт 21.08 пт 22.08 сб 23.08 вт 26.08 ср 27.08" at bounding box center [551, 198] width 430 height 34
click at [587, 193] on li "сб 23.08" at bounding box center [587, 197] width 49 height 15
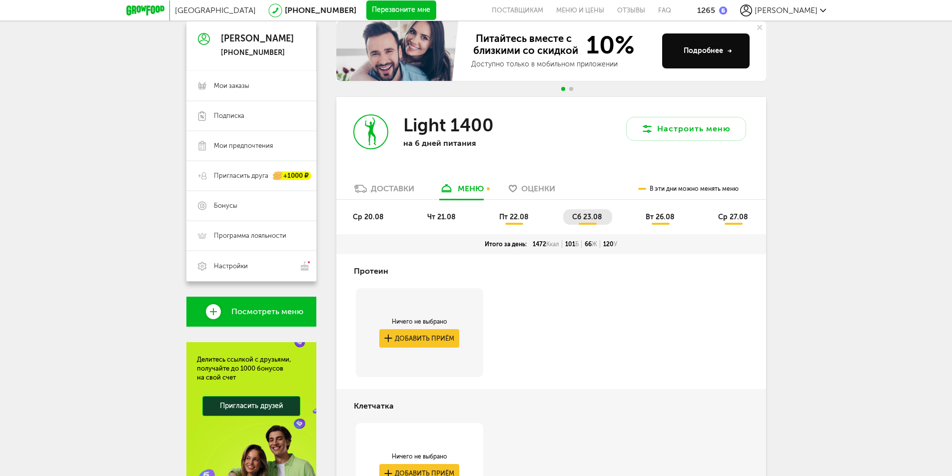
scroll to position [0, 0]
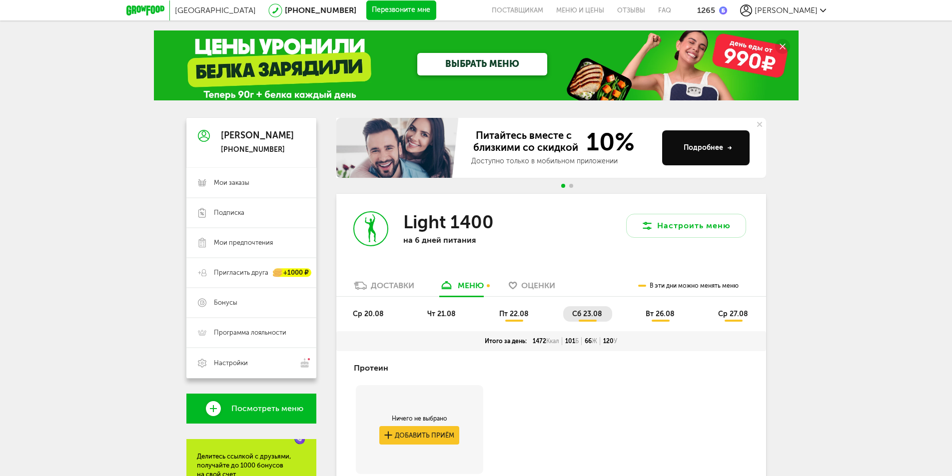
click at [666, 316] on span "вт 26.08" at bounding box center [660, 314] width 29 height 8
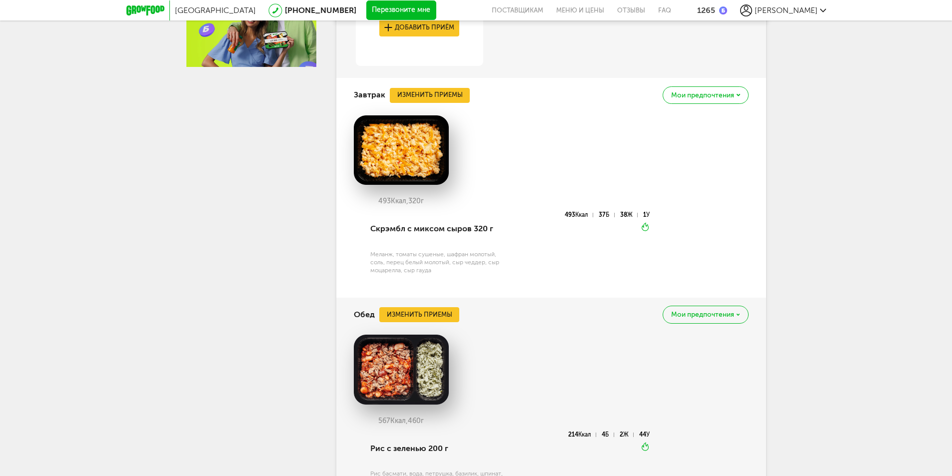
scroll to position [650, 0]
